Goal: Information Seeking & Learning: Understand process/instructions

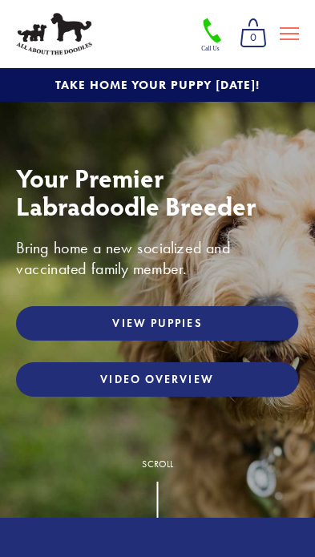
click at [295, 30] on icon at bounding box center [289, 33] width 19 height 14
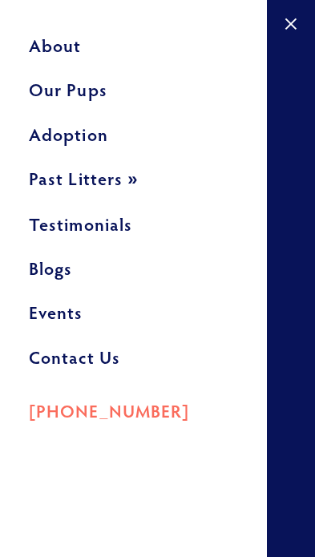
click at [290, 140] on div at bounding box center [157, 278] width 315 height 557
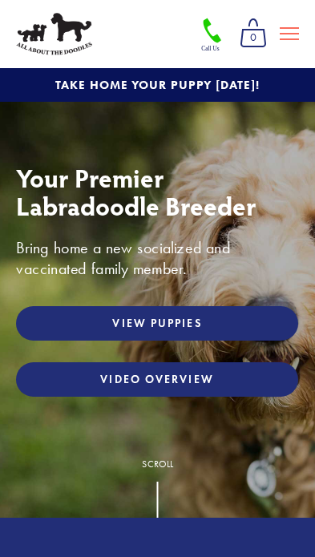
click at [293, 32] on icon at bounding box center [289, 33] width 19 height 14
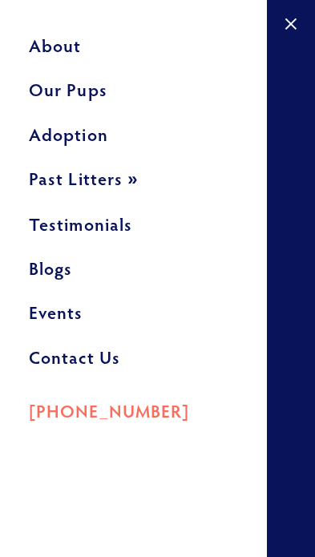
click at [93, 101] on link "Our Pups" at bounding box center [133, 95] width 209 height 44
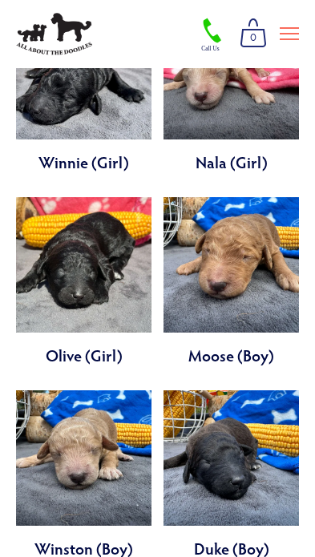
scroll to position [3309, 0]
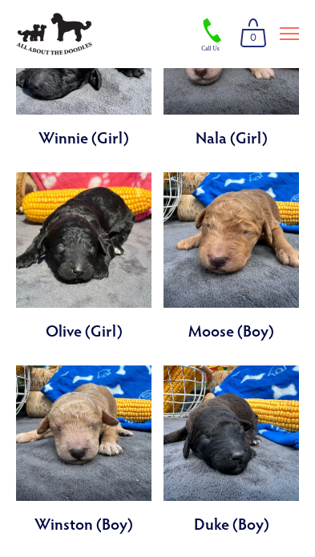
scroll to position [3343, 0]
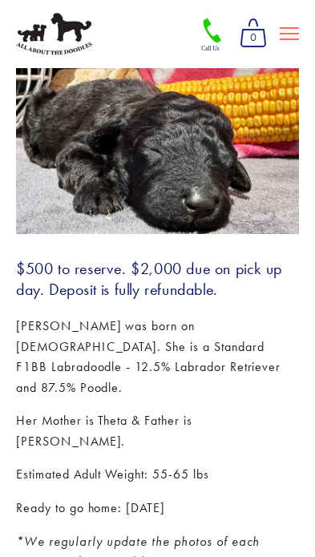
scroll to position [271, 0]
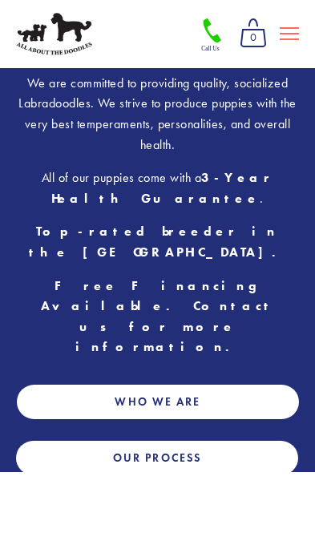
scroll to position [553, 0]
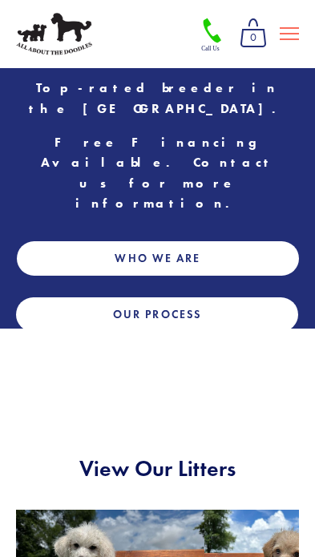
click at [52, 297] on link "Our Process" at bounding box center [157, 314] width 282 height 34
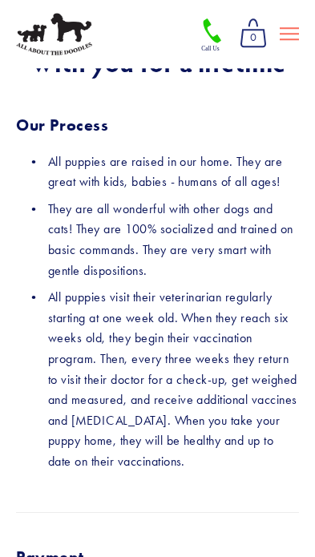
scroll to position [115, 0]
